Goal: Ask a question

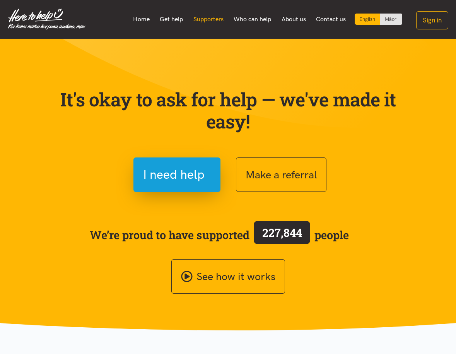
click at [209, 19] on link "Supporters" at bounding box center [208, 19] width 41 height 16
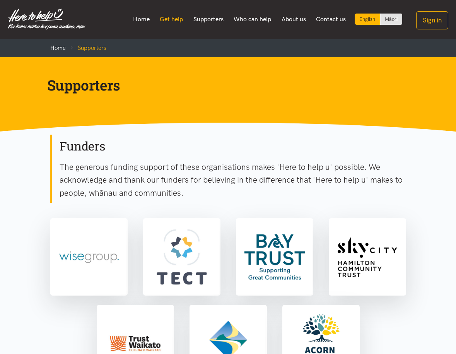
click at [166, 15] on link "Get help" at bounding box center [172, 19] width 34 height 16
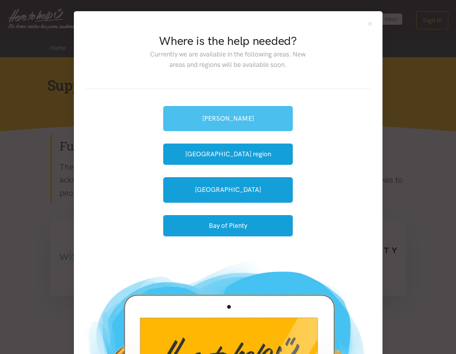
click at [244, 123] on link "[PERSON_NAME]" at bounding box center [228, 118] width 130 height 25
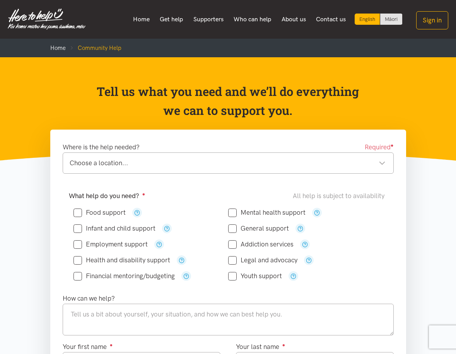
click at [170, 162] on div "Choose a location..." at bounding box center [228, 163] width 316 height 10
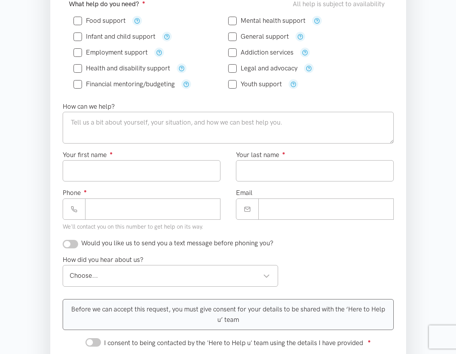
scroll to position [192, 0]
